Goal: Find specific page/section: Find specific page/section

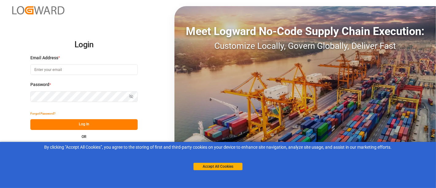
click at [217, 163] on button "Accept All Cookies" at bounding box center [218, 166] width 49 height 7
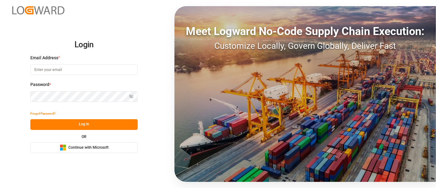
click at [82, 147] on span "Continue with Microsoft" at bounding box center [88, 148] width 40 height 6
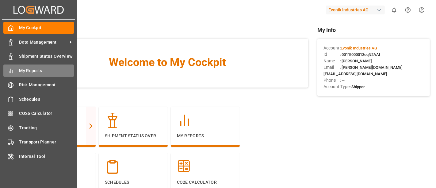
click at [35, 70] on span "My Reports" at bounding box center [46, 70] width 55 height 6
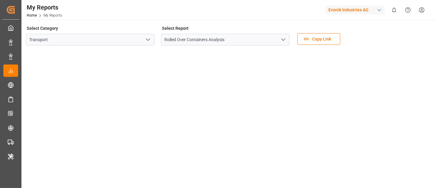
click at [150, 42] on icon "open menu" at bounding box center [147, 39] width 7 height 7
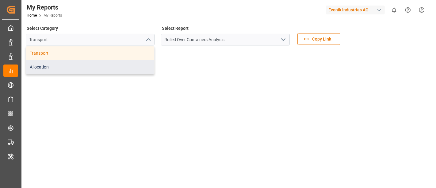
click at [110, 69] on div "Allocation" at bounding box center [90, 67] width 128 height 14
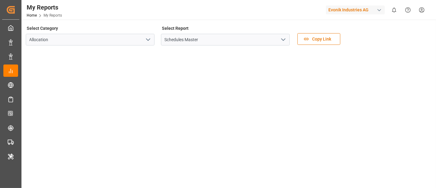
click at [285, 40] on icon "open menu" at bounding box center [283, 39] width 7 height 7
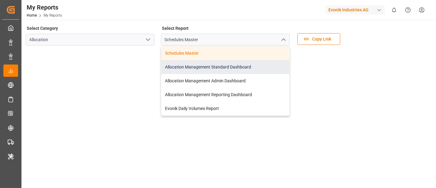
click at [232, 65] on div "Allocation Management Standard Dashboard" at bounding box center [225, 67] width 128 height 14
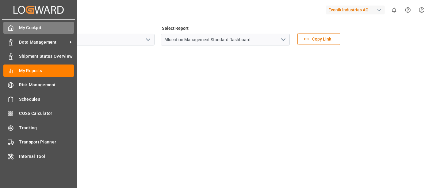
click at [43, 30] on span "My Cockpit" at bounding box center [46, 28] width 55 height 6
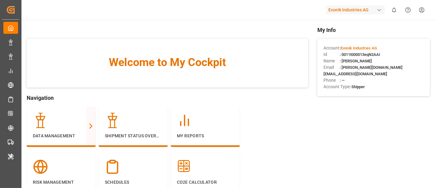
click at [347, 52] on span ": 0011t000013eqN2AAI" at bounding box center [360, 54] width 40 height 5
copy span "0011t000013eqN2AAI"
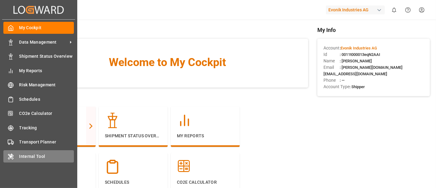
click at [27, 157] on span "Internal Tool" at bounding box center [46, 156] width 55 height 6
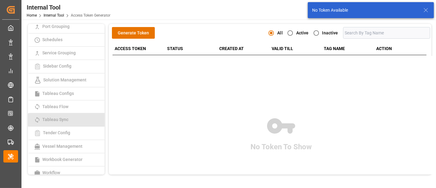
scroll to position [175, 0]
click at [67, 118] on span "Tableau Sync" at bounding box center [55, 118] width 30 height 5
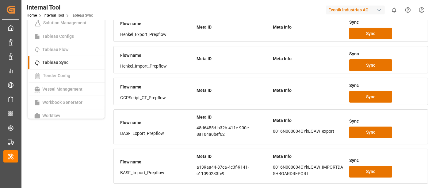
scroll to position [148, 0]
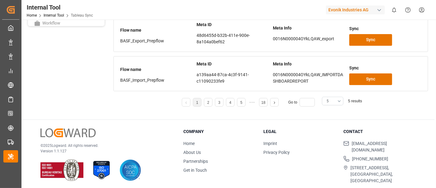
click at [340, 99] on button "5" at bounding box center [332, 101] width 21 height 9
click at [326, 121] on div "25" at bounding box center [332, 122] width 21 height 19
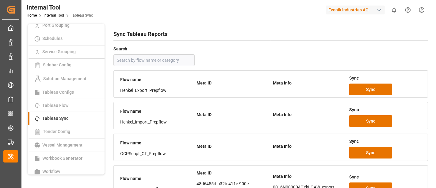
click at [336, 30] on h1 "Sync Tableau Reports" at bounding box center [270, 34] width 315 height 10
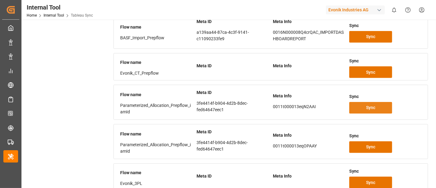
click at [366, 106] on span "Sync" at bounding box center [370, 107] width 9 height 6
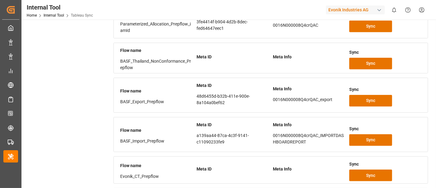
scroll to position [278, 0]
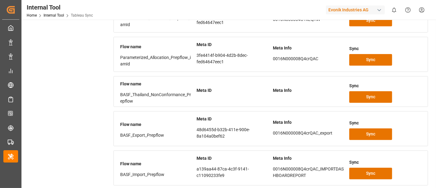
click at [378, 10] on div "button" at bounding box center [379, 10] width 6 height 6
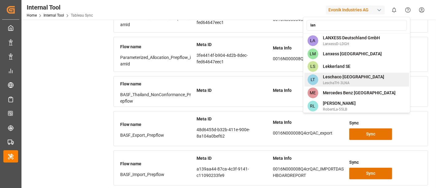
scroll to position [102, 0]
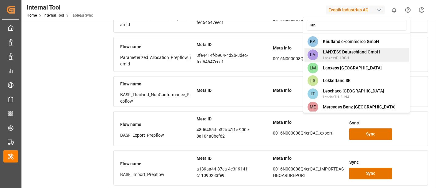
type input "lan"
click at [350, 49] on span "LANXESS Deutschland GmbH" at bounding box center [351, 52] width 57 height 6
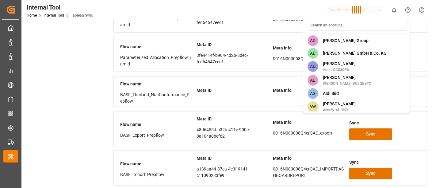
scroll to position [2513, 0]
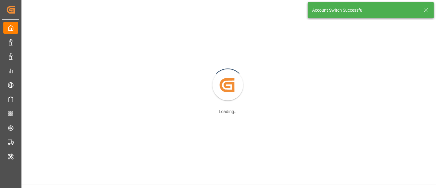
click at [425, 10] on icon at bounding box center [425, 9] width 7 height 7
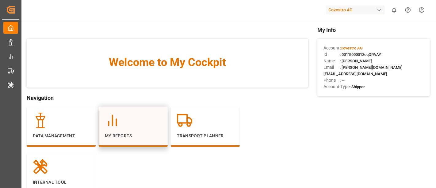
click at [129, 134] on p "My Reports" at bounding box center [133, 136] width 57 height 6
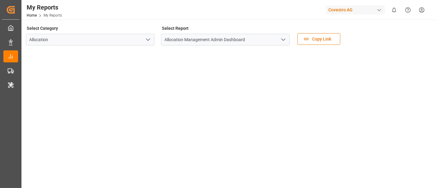
click at [284, 41] on icon "open menu" at bounding box center [283, 39] width 7 height 7
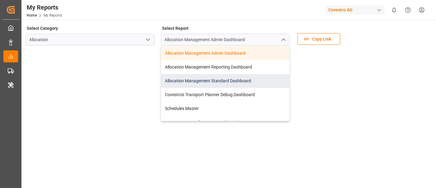
click at [225, 79] on div "Allocation Management Standard Dashboard" at bounding box center [225, 81] width 128 height 14
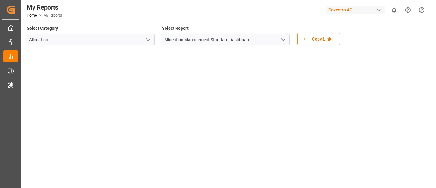
click at [295, 48] on div "Select Category Allocation Select Report Allocation Management Standard Dashboa…" at bounding box center [228, 37] width 405 height 26
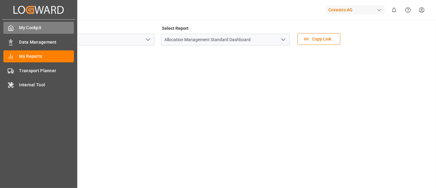
click at [40, 29] on span "My Cockpit" at bounding box center [46, 28] width 55 height 6
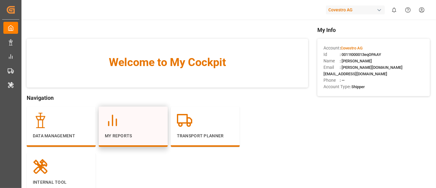
click at [111, 129] on div "My Reports" at bounding box center [133, 126] width 57 height 26
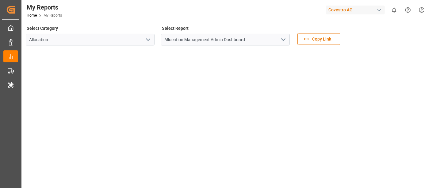
click at [285, 41] on icon "open menu" at bounding box center [283, 39] width 7 height 7
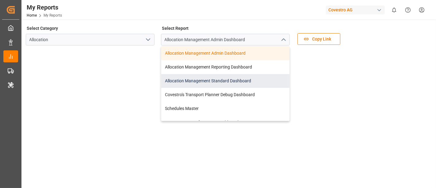
click at [226, 83] on div "Allocation Management Standard Dashboard" at bounding box center [225, 81] width 128 height 14
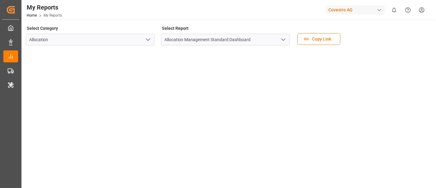
click at [379, 10] on div "button" at bounding box center [379, 10] width 6 height 6
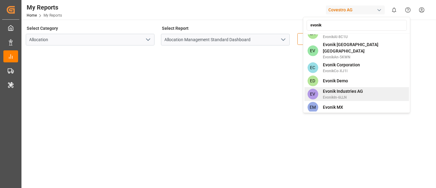
type input "evonik"
click at [358, 88] on span "Evonik Industries AG" at bounding box center [343, 91] width 40 height 6
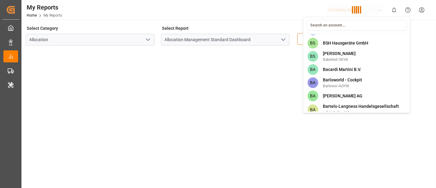
scroll to position [1640, 0]
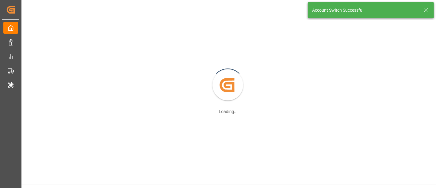
click at [116, 137] on div "Created by potrace 1.15, written by Peter Selinger 2001-2017 Loading..." at bounding box center [229, 85] width 416 height 131
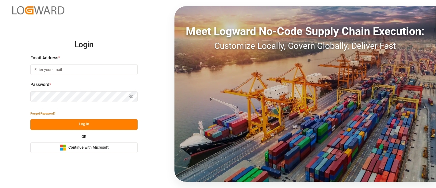
click at [86, 144] on div "Microsoft Logo Continue with Microsoft" at bounding box center [84, 147] width 49 height 6
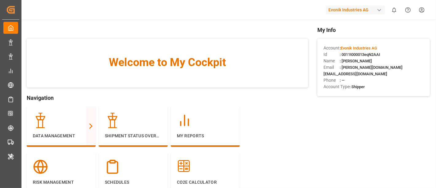
scroll to position [68, 0]
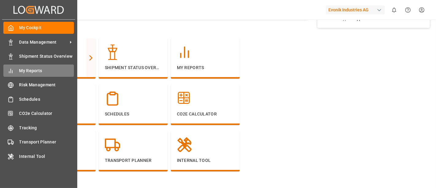
click at [45, 68] on span "My Reports" at bounding box center [46, 70] width 55 height 6
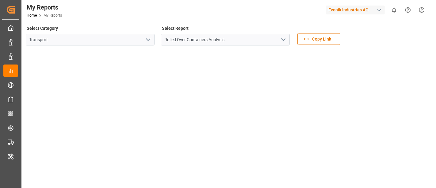
click at [150, 41] on icon "open menu" at bounding box center [147, 39] width 7 height 7
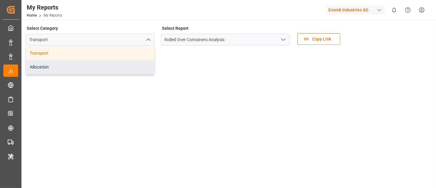
click at [79, 70] on div "Allocation" at bounding box center [90, 67] width 128 height 14
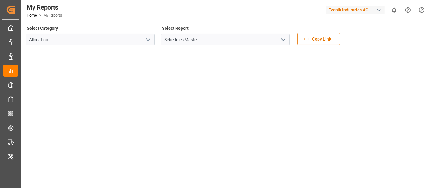
click at [283, 40] on icon "open menu" at bounding box center [283, 39] width 7 height 7
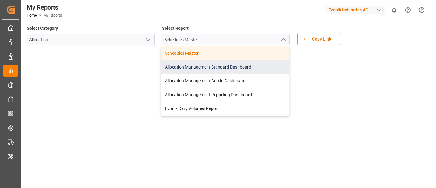
click at [216, 64] on div "Allocation Management Standard Dashboard" at bounding box center [225, 67] width 128 height 14
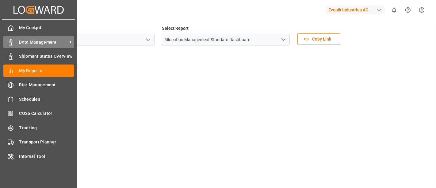
click at [51, 41] on span "Data Management" at bounding box center [43, 42] width 48 height 6
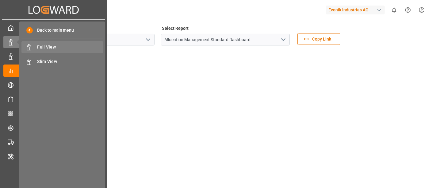
click at [61, 43] on div "Full View Full View" at bounding box center [62, 47] width 82 height 12
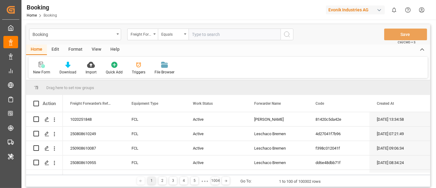
click at [75, 49] on div "Format" at bounding box center [75, 49] width 23 height 10
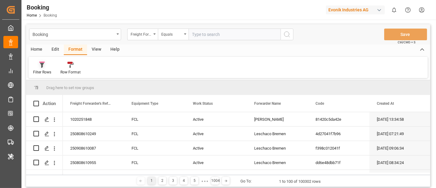
click at [51, 71] on div "Filter Rows" at bounding box center [42, 72] width 18 height 6
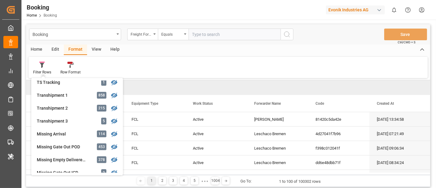
scroll to position [198, 0]
